Goal: Use online tool/utility: Utilize a website feature to perform a specific function

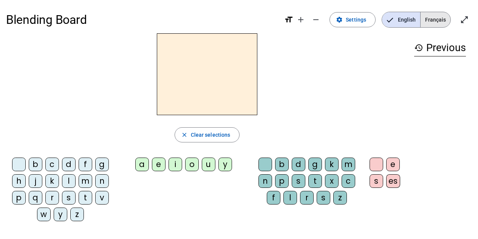
click at [427, 19] on span "Français" at bounding box center [436, 19] width 30 height 15
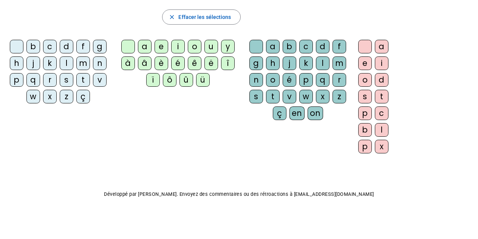
scroll to position [4, 0]
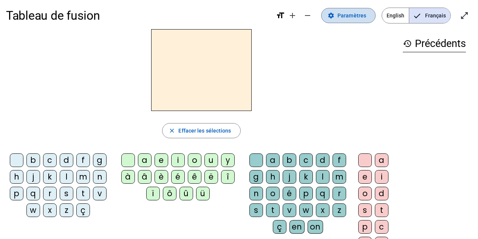
click at [350, 11] on span at bounding box center [349, 15] width 54 height 18
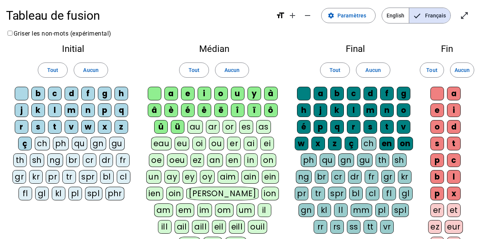
click at [366, 144] on div "ch" at bounding box center [368, 143] width 15 height 14
click at [214, 143] on div "ou" at bounding box center [216, 143] width 15 height 14
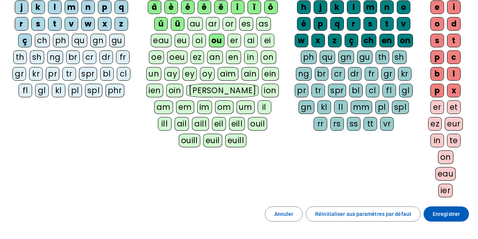
scroll to position [118, 0]
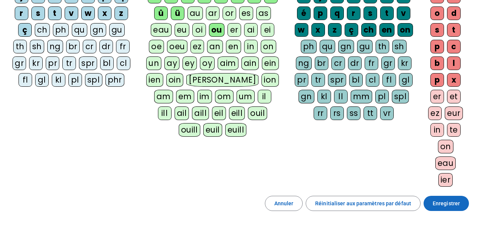
click at [442, 200] on span "Enregistrer" at bounding box center [446, 202] width 27 height 9
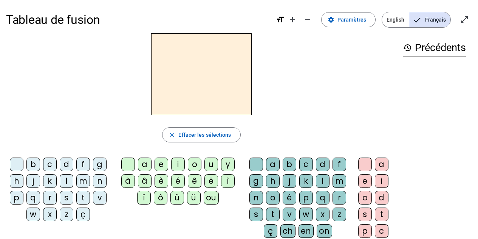
click at [98, 195] on div "v" at bounding box center [100, 198] width 14 height 14
click at [142, 161] on div "a" at bounding box center [145, 164] width 14 height 14
click at [287, 228] on div "ch" at bounding box center [287, 231] width 15 height 14
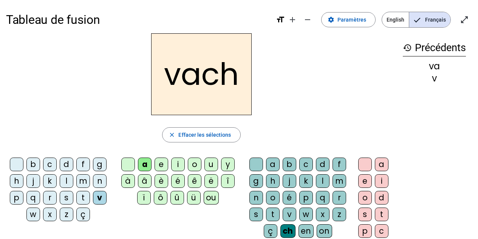
click at [364, 181] on div "e" at bounding box center [365, 181] width 14 height 14
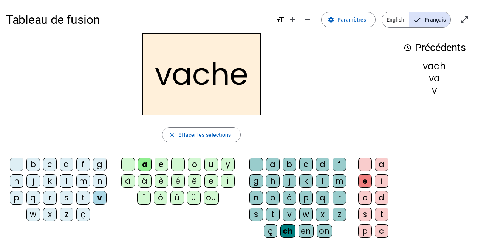
click at [98, 196] on div "v" at bounding box center [100, 198] width 14 height 14
click at [11, 160] on div at bounding box center [17, 164] width 14 height 14
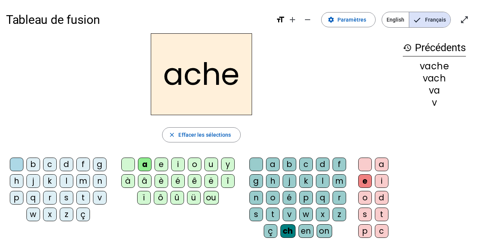
click at [17, 174] on div "h" at bounding box center [17, 181] width 14 height 14
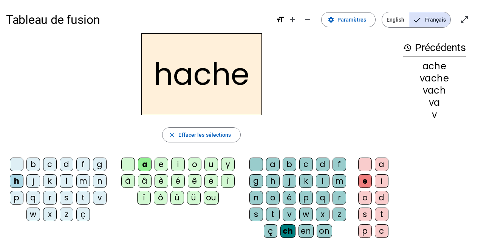
click at [15, 160] on div at bounding box center [17, 164] width 14 height 14
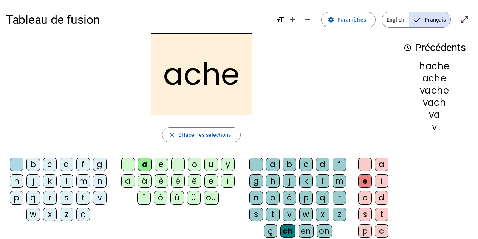
click at [64, 194] on div "s" at bounding box center [67, 198] width 14 height 14
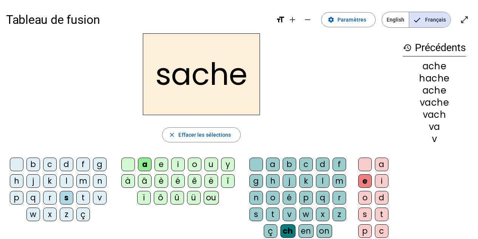
click at [79, 191] on div "t" at bounding box center [83, 198] width 14 height 14
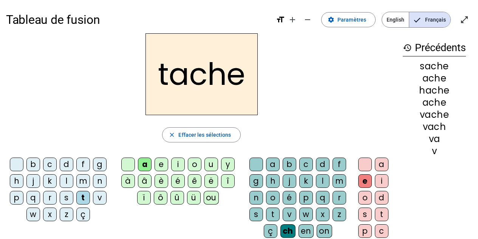
click at [208, 160] on div "u" at bounding box center [211, 164] width 14 height 14
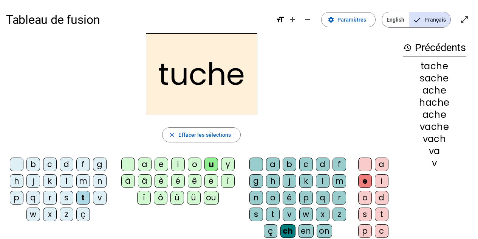
click at [211, 194] on div "ou" at bounding box center [211, 198] width 15 height 14
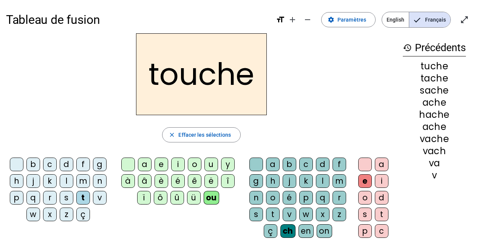
click at [79, 177] on div "m" at bounding box center [83, 181] width 14 height 14
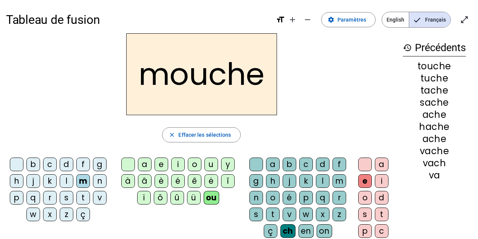
click at [47, 167] on div "c" at bounding box center [50, 164] width 14 height 14
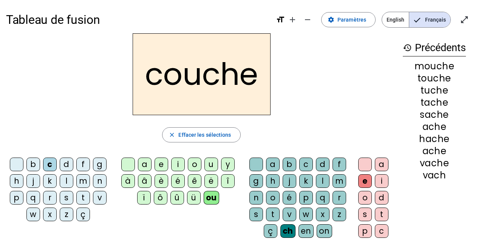
click at [12, 163] on div at bounding box center [17, 164] width 14 height 14
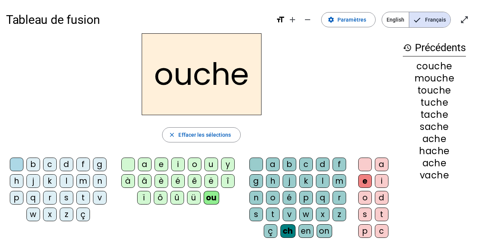
click at [210, 192] on div "ou" at bounding box center [211, 198] width 15 height 14
click at [52, 162] on div "c" at bounding box center [50, 164] width 14 height 14
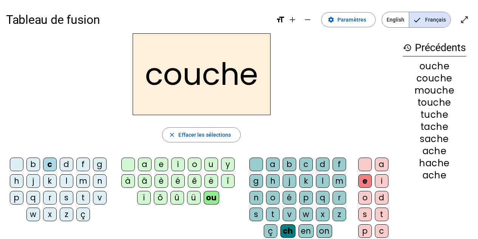
click at [122, 161] on div at bounding box center [128, 164] width 14 height 14
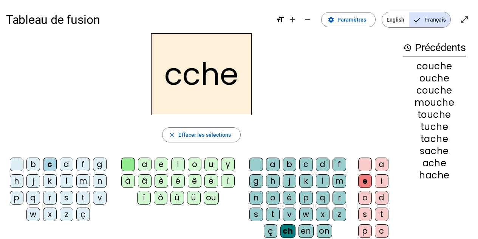
click at [142, 158] on div "a" at bounding box center [145, 164] width 14 height 14
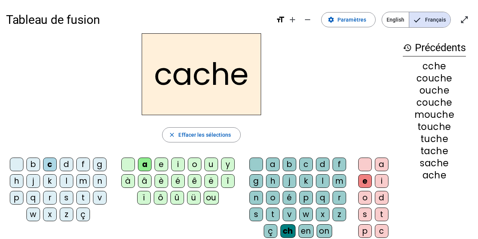
click at [210, 163] on div "u" at bounding box center [211, 164] width 14 height 14
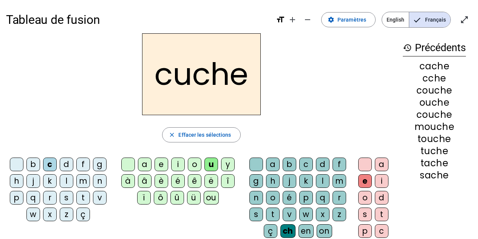
click at [143, 161] on div "a" at bounding box center [145, 164] width 14 height 14
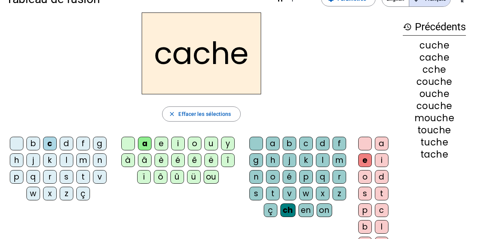
scroll to position [38, 0]
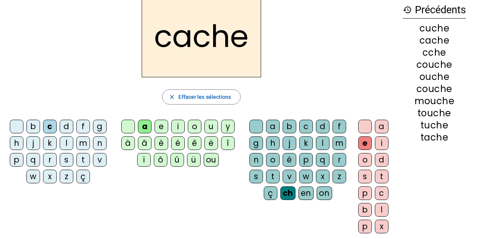
click at [192, 125] on div "o" at bounding box center [195, 126] width 14 height 14
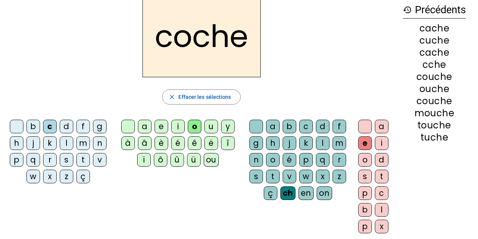
scroll to position [0, 0]
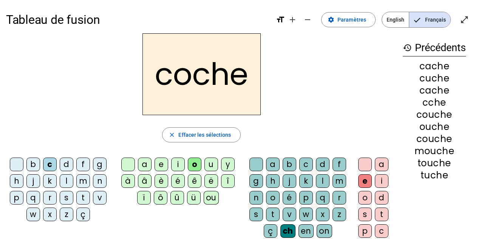
click at [138, 163] on div "a" at bounding box center [145, 164] width 14 height 14
